Goal: Transaction & Acquisition: Purchase product/service

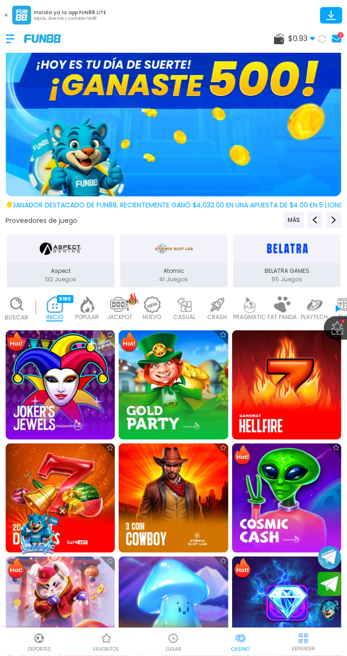
click at [311, 49] on div "$ 0.93 Dinero Real $ 0.93 Depósito Retiro 3" at bounding box center [173, 38] width 347 height 28
click at [313, 38] on use at bounding box center [312, 38] width 5 height 3
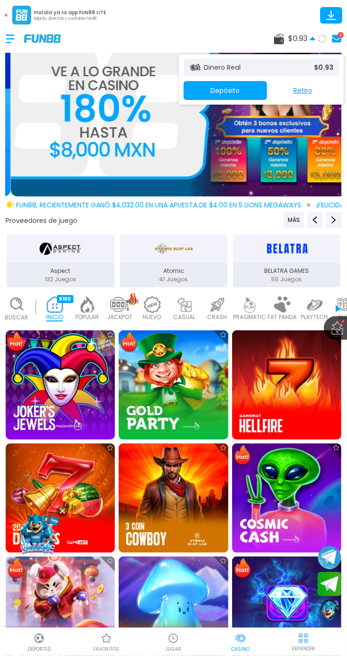
click at [234, 98] on button "Depósito" at bounding box center [225, 90] width 83 height 19
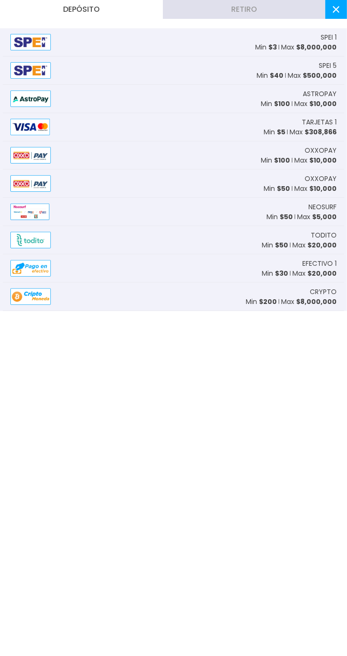
click at [278, 138] on div "TARJETAS 1 Min $ 5 Max $ 308,866" at bounding box center [173, 127] width 341 height 28
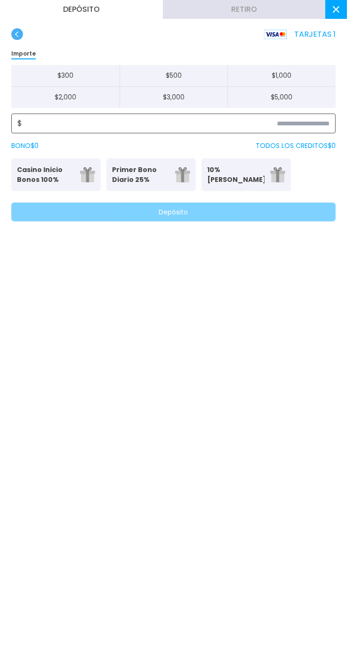
click at [318, 127] on input at bounding box center [176, 123] width 308 height 11
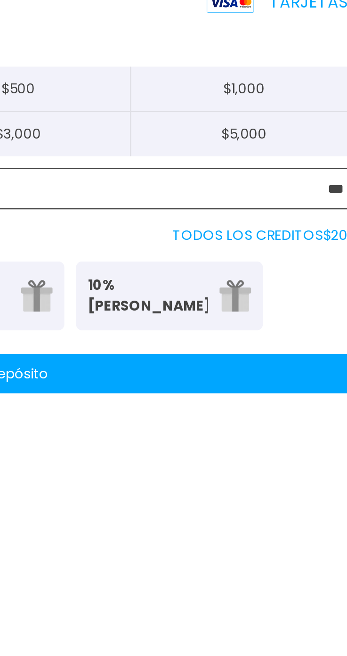
type input "***"
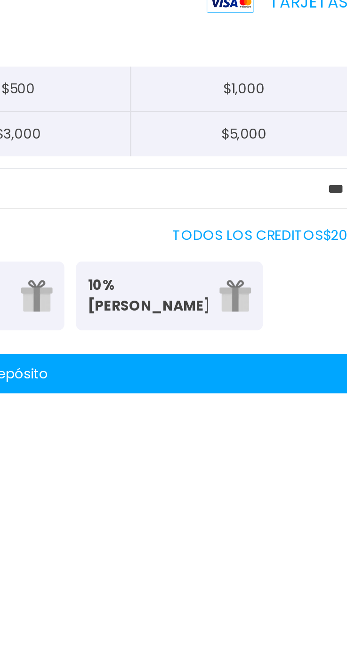
click at [287, 209] on button "Depósito" at bounding box center [173, 212] width 324 height 19
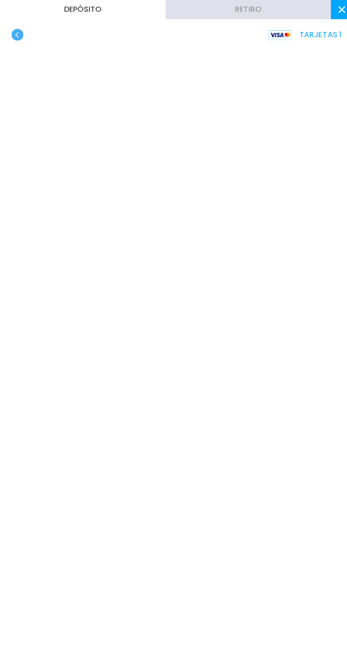
click at [336, 9] on use at bounding box center [336, 9] width 7 height 7
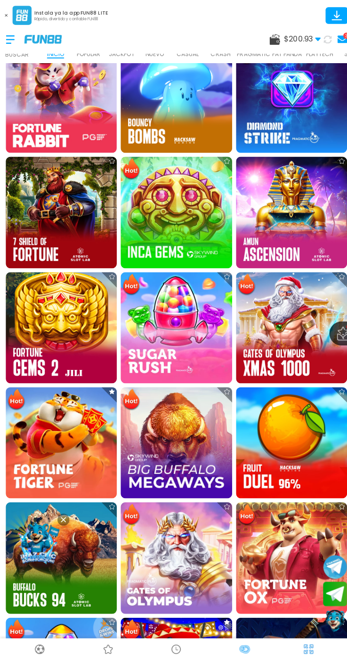
scroll to position [518, 0]
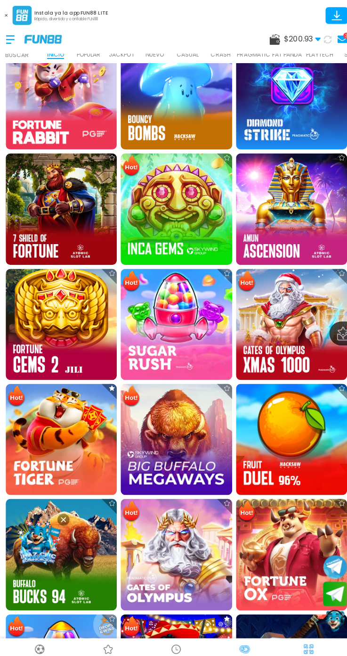
click at [65, 432] on img at bounding box center [60, 431] width 109 height 109
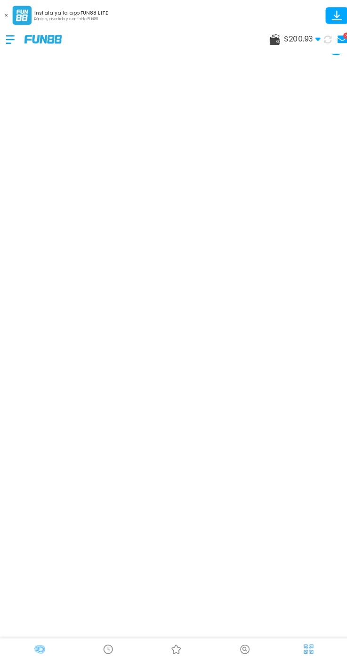
click at [305, 632] on img at bounding box center [304, 638] width 12 height 12
